Goal: Information Seeking & Learning: Learn about a topic

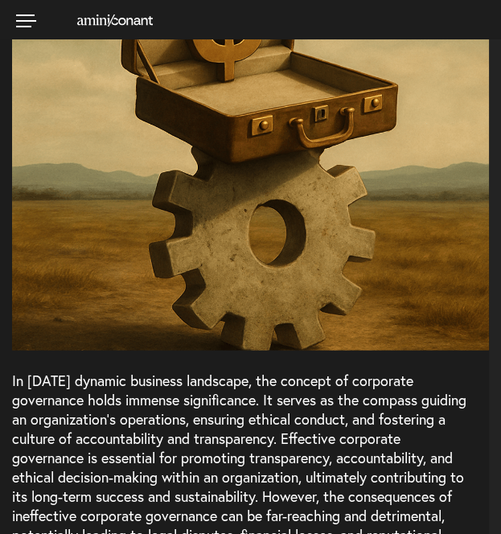
select select "SG"
select select "Austin"
select select "Business and Civil Litigation"
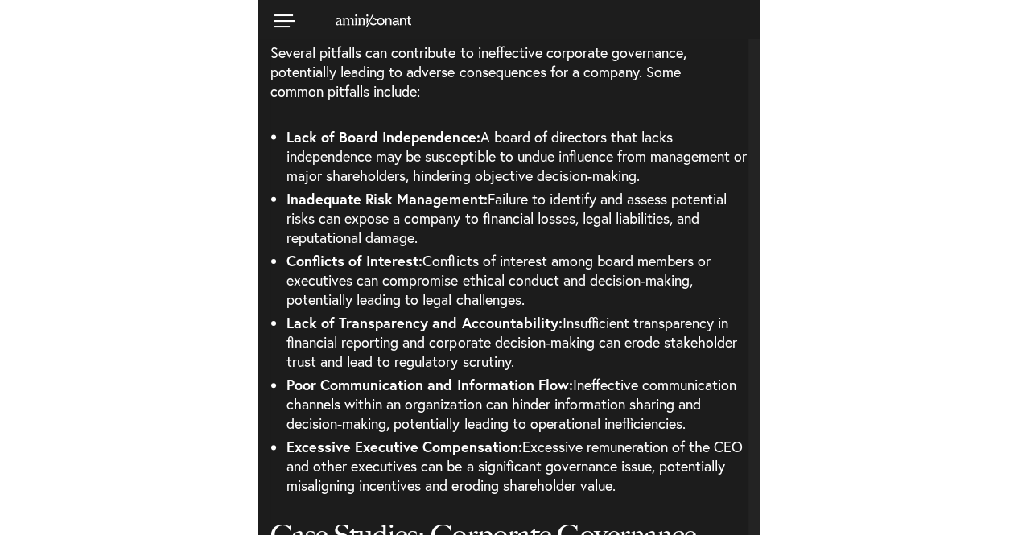
scroll to position [1713, 0]
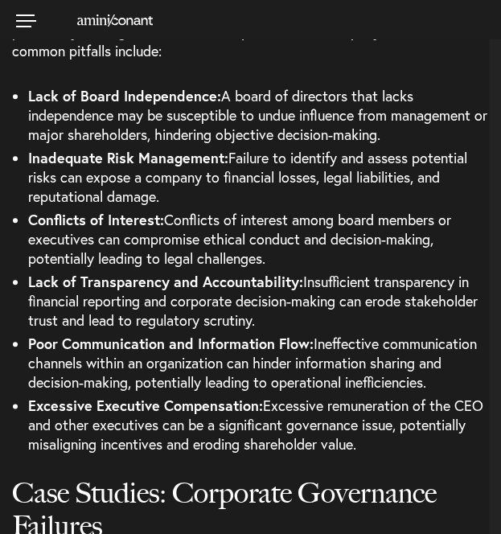
drag, startPoint x: 174, startPoint y: 216, endPoint x: 276, endPoint y: 266, distance: 113.7
click at [276, 266] on li "Conflicts of Interest: Conflicts of interest among board members or executives …" at bounding box center [258, 239] width 461 height 62
copy span "onflicts of interest among board members or executives can compromise ethical c…"
drag, startPoint x: 305, startPoint y: 280, endPoint x: 322, endPoint y: 323, distance: 45.9
click at [322, 323] on li "Lack of Transparency and Accountability: Insufficient transparency in financial…" at bounding box center [258, 301] width 461 height 62
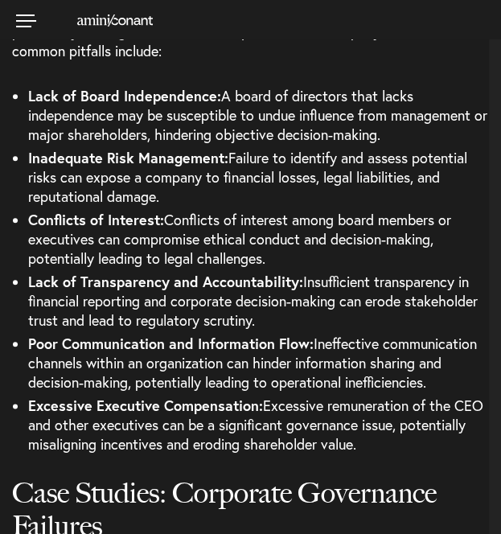
copy span "Insufficient transparency in financial reporting and corporate decision-making …"
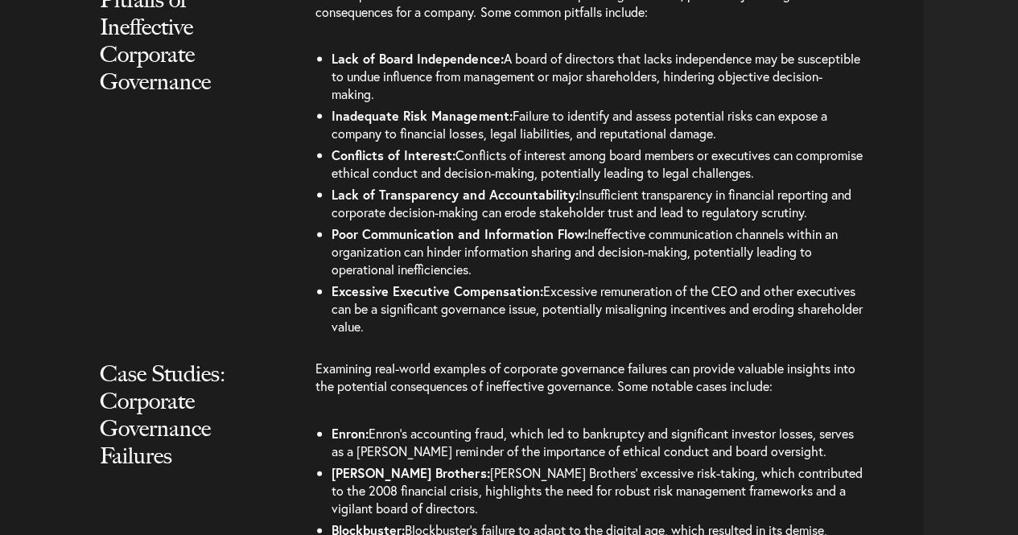
scroll to position [1713, 0]
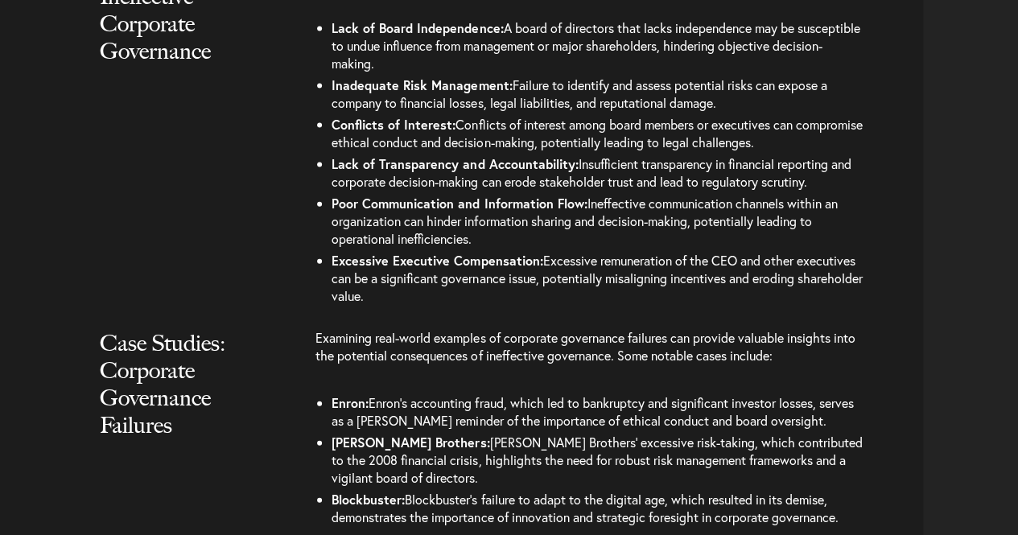
select select "SG"
select select "Austin"
select select "Business and Civil Litigation"
